Goal: Transaction & Acquisition: Book appointment/travel/reservation

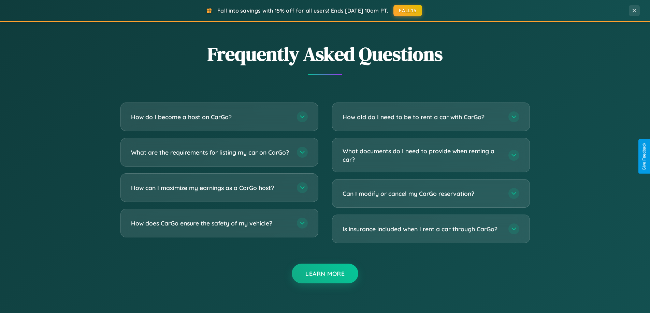
scroll to position [1312, 0]
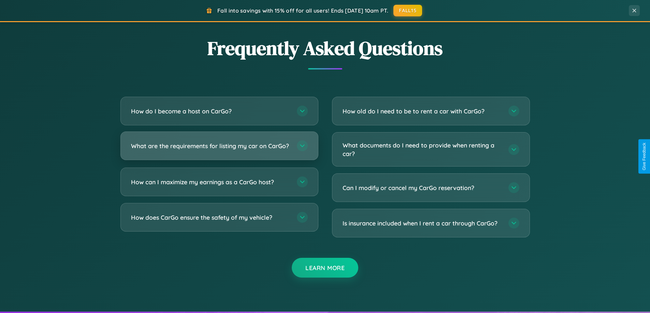
click at [219, 149] on h3 "What are the requirements for listing my car on CarGo?" at bounding box center [210, 146] width 159 height 9
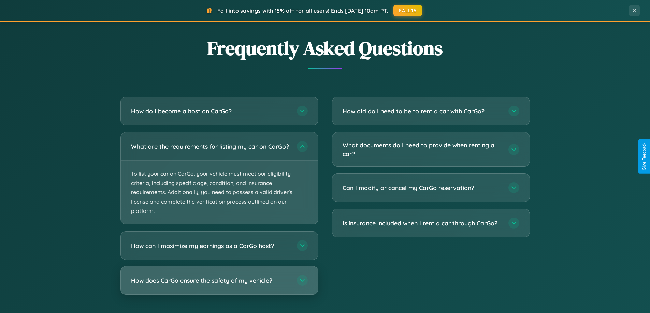
click at [219, 285] on h3 "How does CarGo ensure the safety of my vehicle?" at bounding box center [210, 281] width 159 height 9
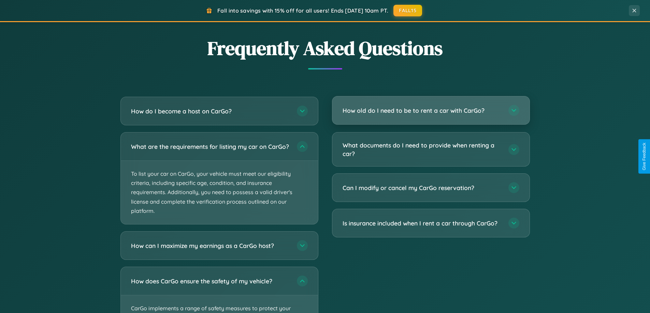
click at [430, 111] on h3 "How old do I need to be to rent a car with CarGo?" at bounding box center [421, 110] width 159 height 9
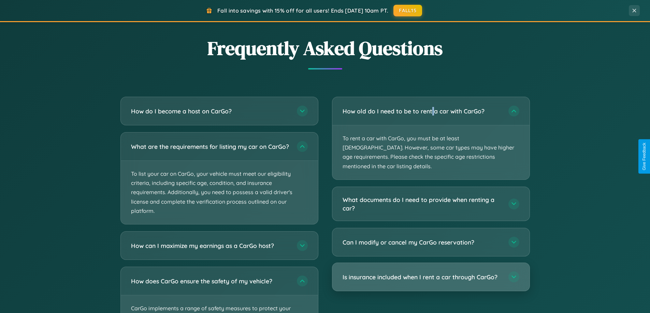
click at [430, 273] on h3 "Is insurance included when I rent a car through CarGo?" at bounding box center [421, 277] width 159 height 9
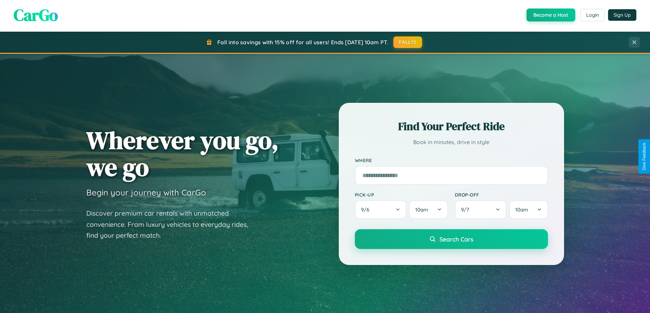
scroll to position [0, 0]
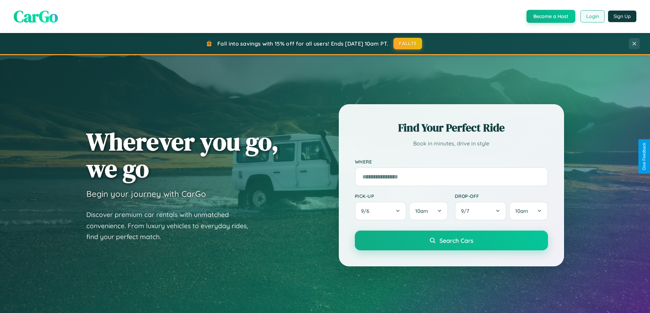
click at [592, 16] on button "Login" at bounding box center [592, 16] width 24 height 12
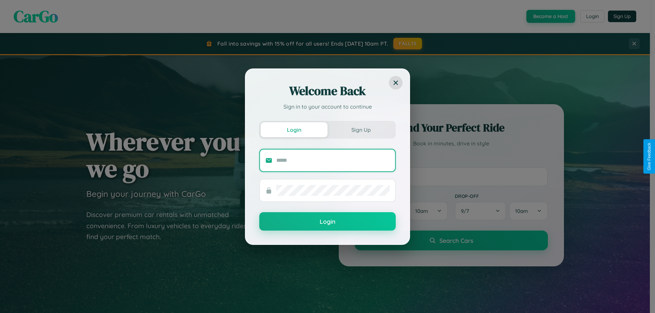
click at [333, 160] on input "text" at bounding box center [332, 160] width 113 height 11
type input "**********"
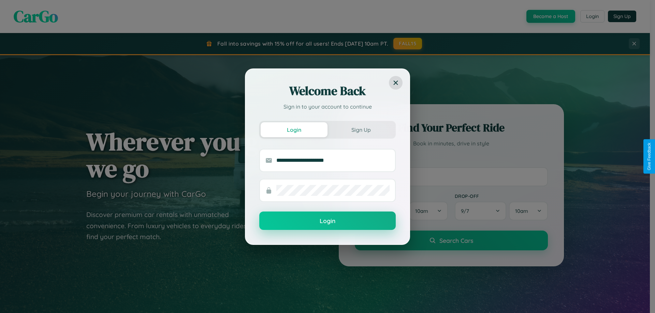
click at [327, 221] on button "Login" at bounding box center [327, 221] width 136 height 18
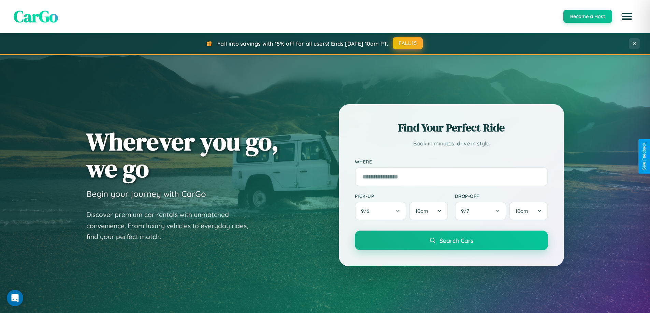
click at [408, 44] on button "FALL15" at bounding box center [407, 43] width 30 height 12
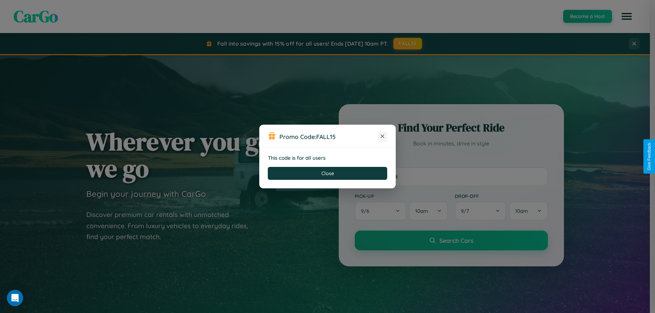
click at [382, 137] on icon at bounding box center [382, 136] width 7 height 7
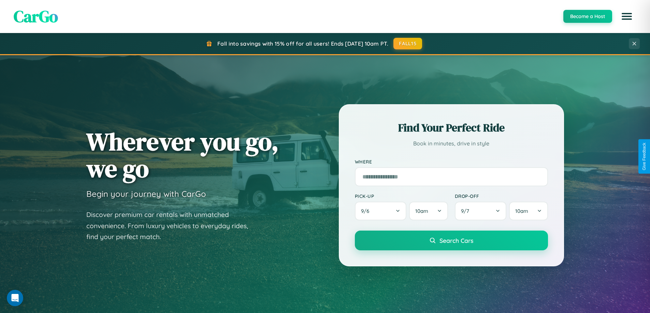
scroll to position [1095, 0]
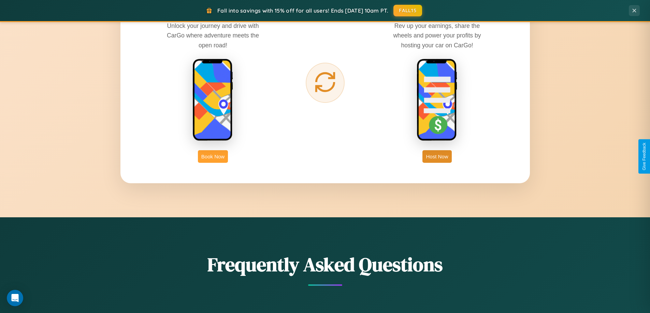
click at [213, 156] on button "Book Now" at bounding box center [213, 156] width 30 height 13
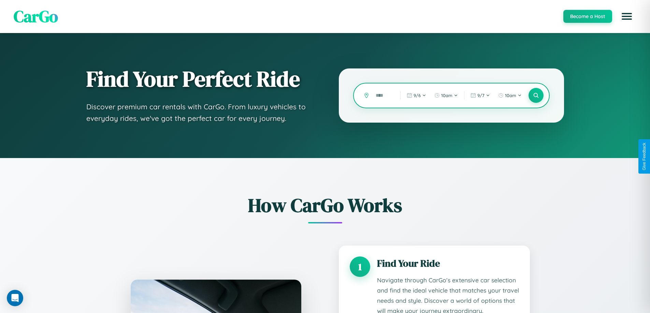
click at [383, 95] on input "text" at bounding box center [382, 96] width 21 height 12
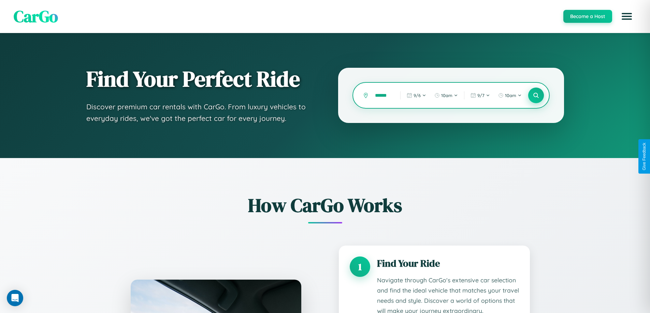
type input "******"
click at [535, 95] on icon at bounding box center [535, 95] width 6 height 6
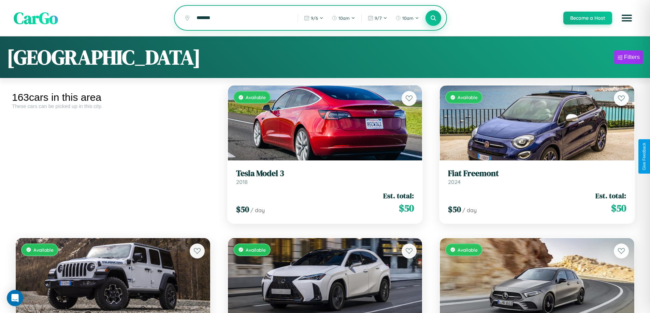
click at [433, 18] on icon at bounding box center [433, 18] width 6 height 6
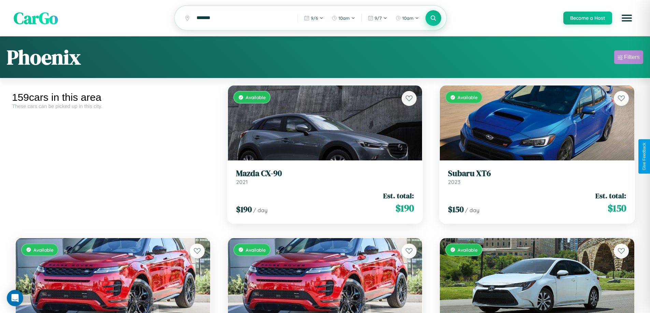
click at [628, 58] on div "Filters" at bounding box center [632, 57] width 16 height 7
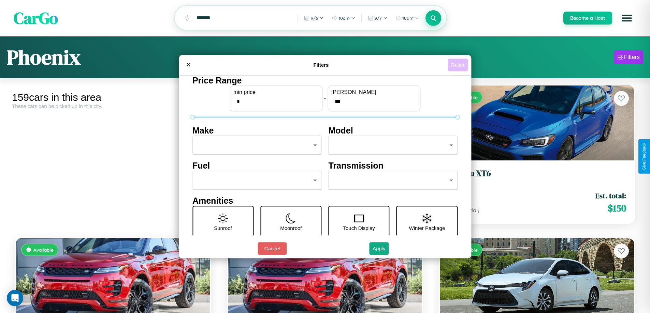
click at [458, 65] on button "Reset" at bounding box center [457, 65] width 20 height 13
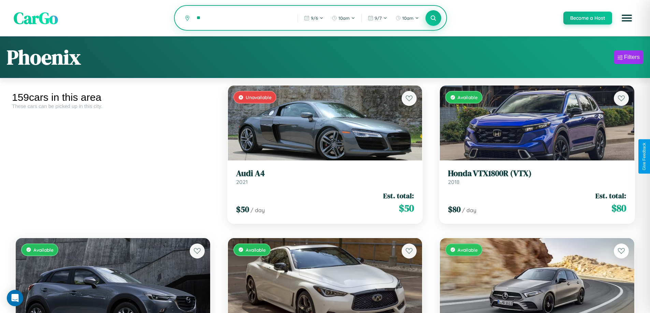
type input "*"
type input "*********"
click at [433, 18] on icon at bounding box center [433, 18] width 6 height 6
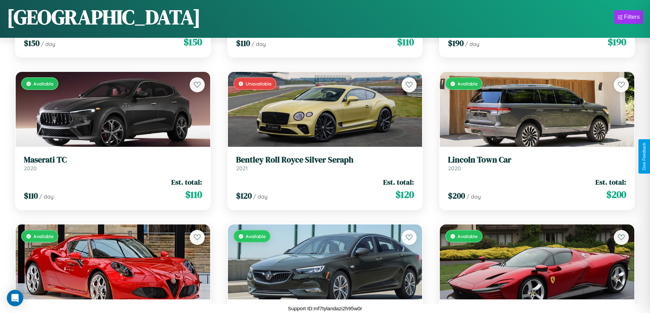
scroll to position [1520, 0]
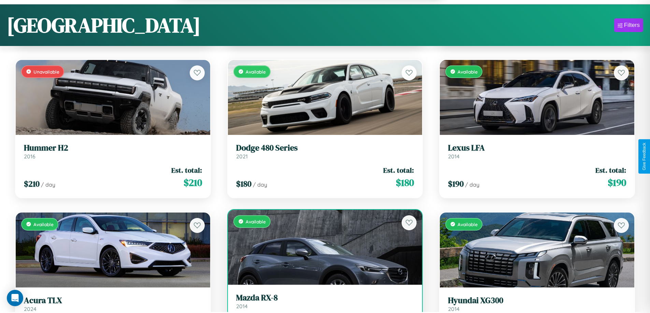
click at [322, 305] on link "Mazda RX-8 2014" at bounding box center [325, 301] width 178 height 17
